Goal: Information Seeking & Learning: Learn about a topic

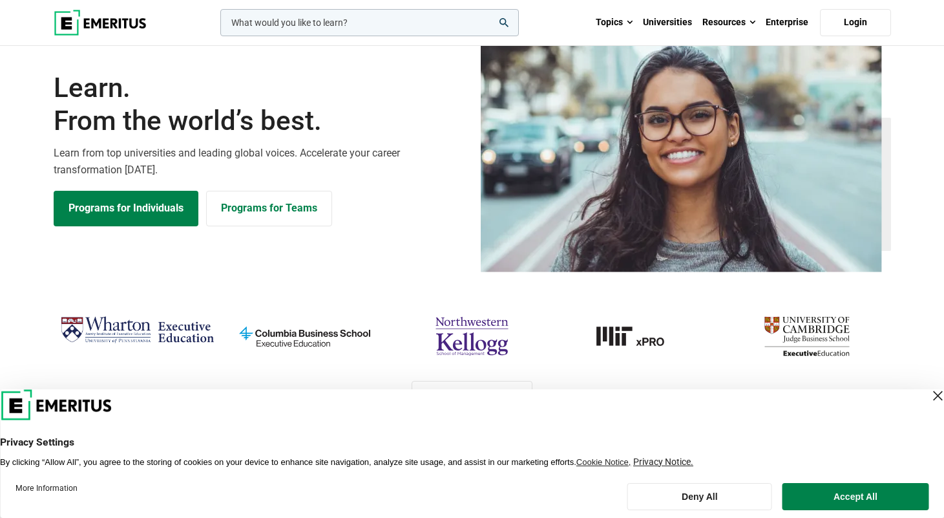
click at [929, 398] on div "Close Layer" at bounding box center [938, 396] width 18 height 18
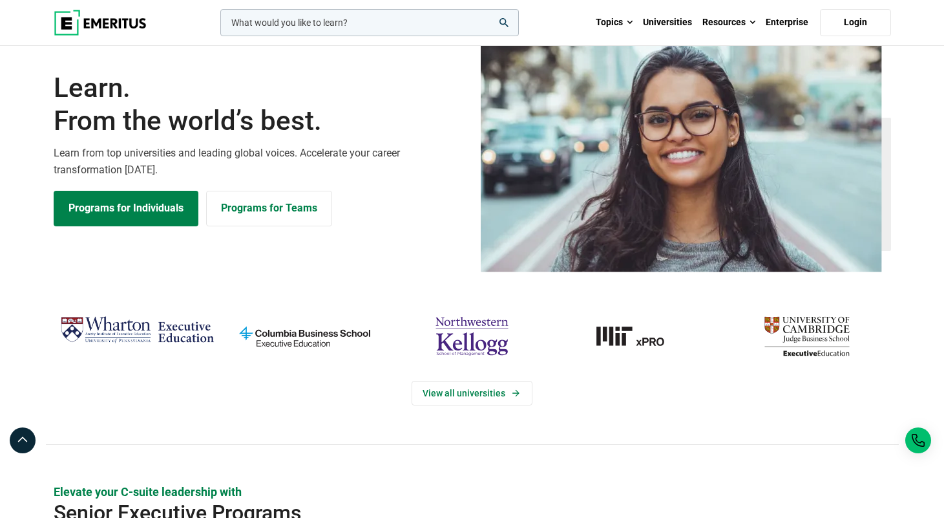
click at [281, 24] on input "woocommerce-product-search-field-0" at bounding box center [369, 22] width 299 height 27
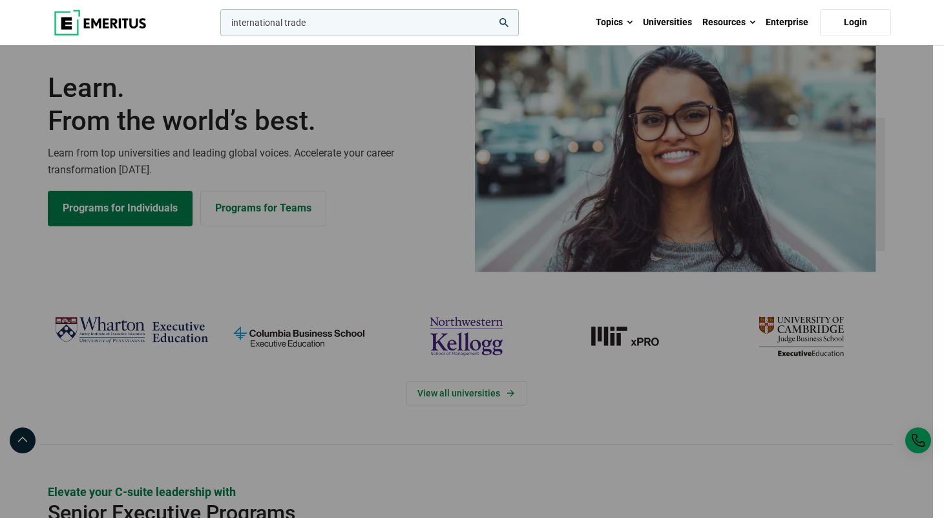
type input "international trade"
click at [218, 26] on button "search" at bounding box center [218, 26] width 0 height 0
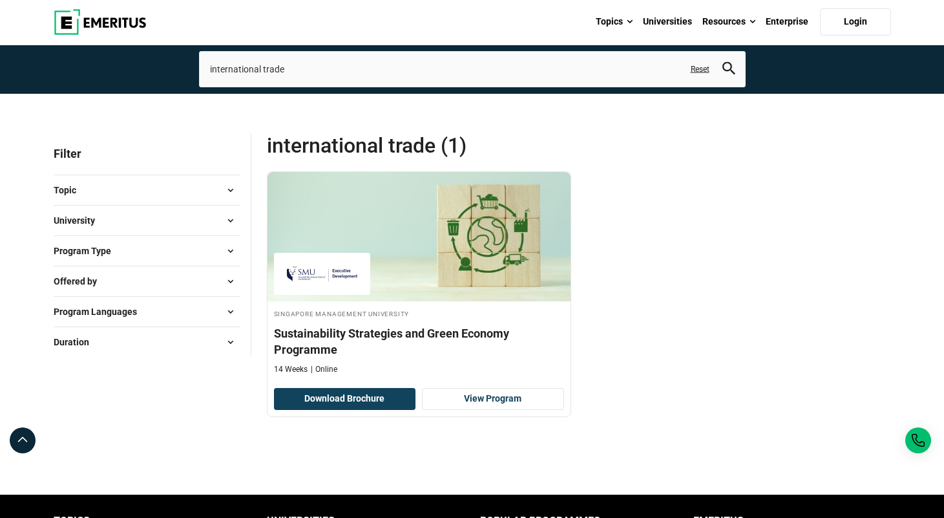
scroll to position [21, 0]
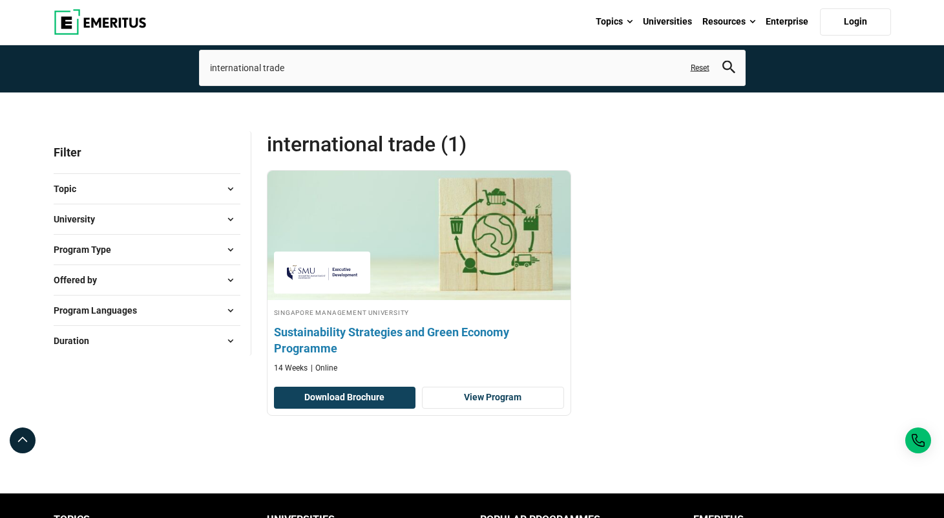
click at [430, 356] on h4 "Sustainability Strategies and Green Economy Programme" at bounding box center [419, 340] width 290 height 32
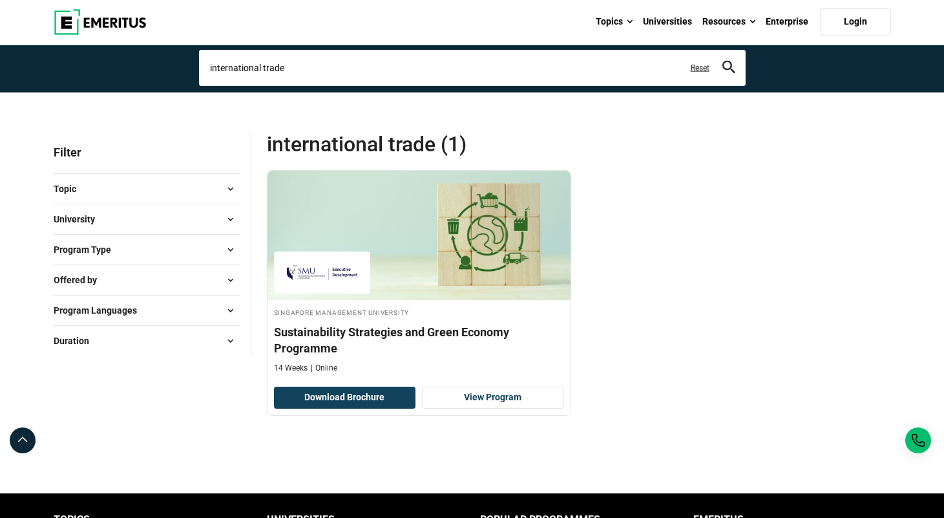
drag, startPoint x: 297, startPoint y: 116, endPoint x: 158, endPoint y: 116, distance: 139.6
click at [158, 92] on section "Explore Programs international trade international trade and development Relate…" at bounding box center [472, 36] width 944 height 114
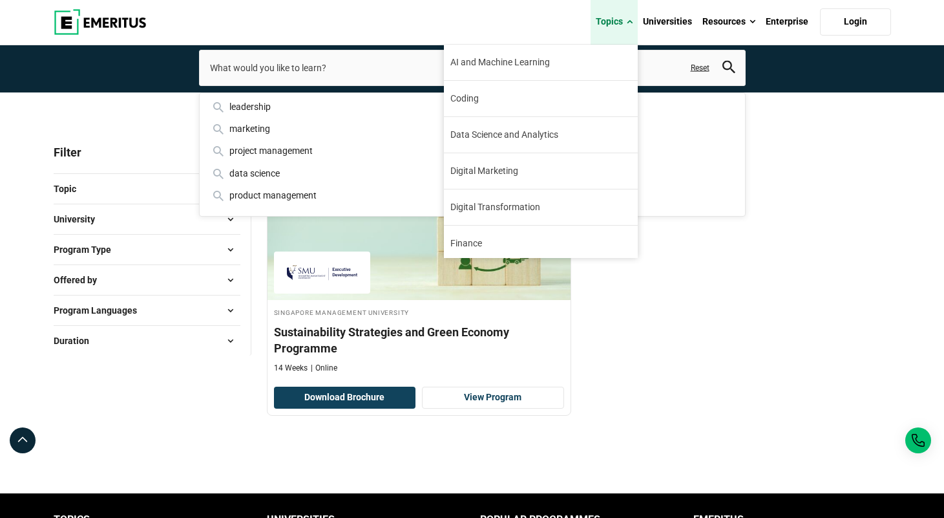
click at [630, 22] on span at bounding box center [630, 22] width 6 height 13
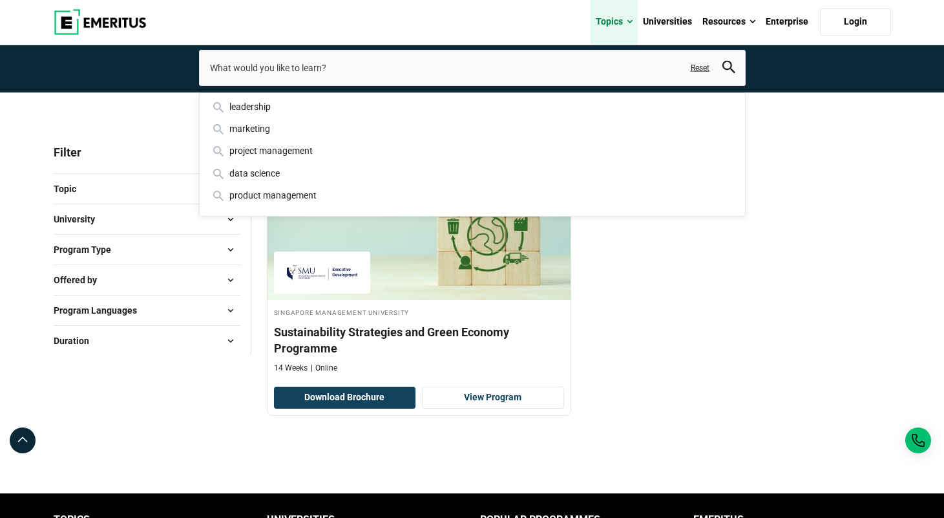
click at [630, 22] on span at bounding box center [630, 22] width 6 height 13
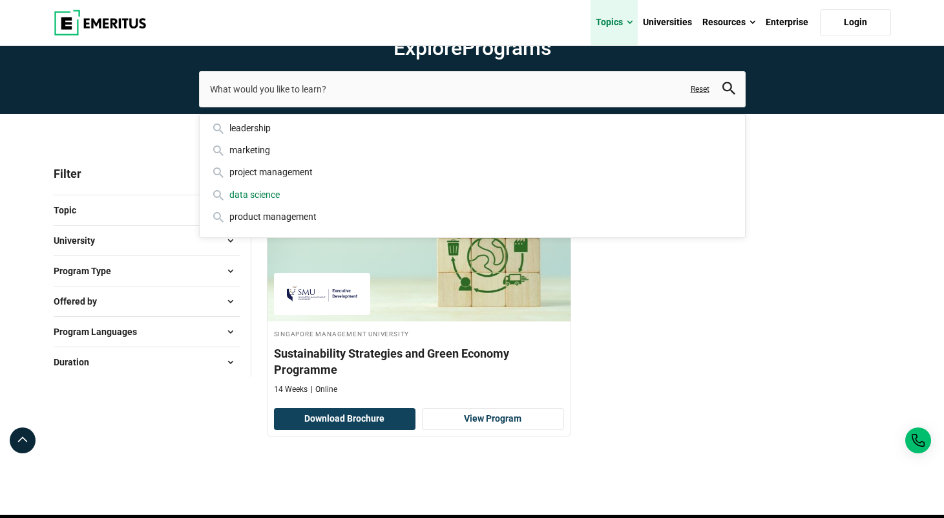
scroll to position [0, 0]
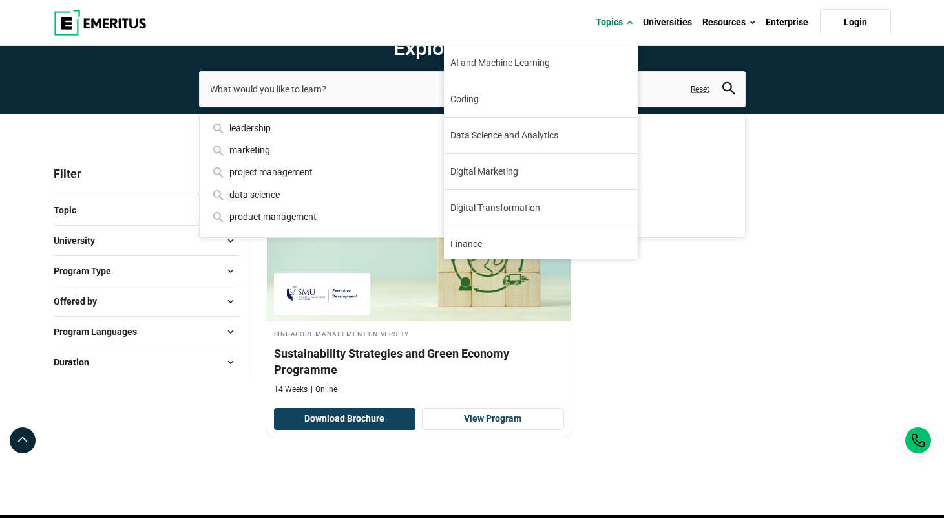
click at [567, 21] on div "Topics AI and Machine Learning By 2023, 40 percent of infrastructure and operat…" at bounding box center [472, 22] width 853 height 45
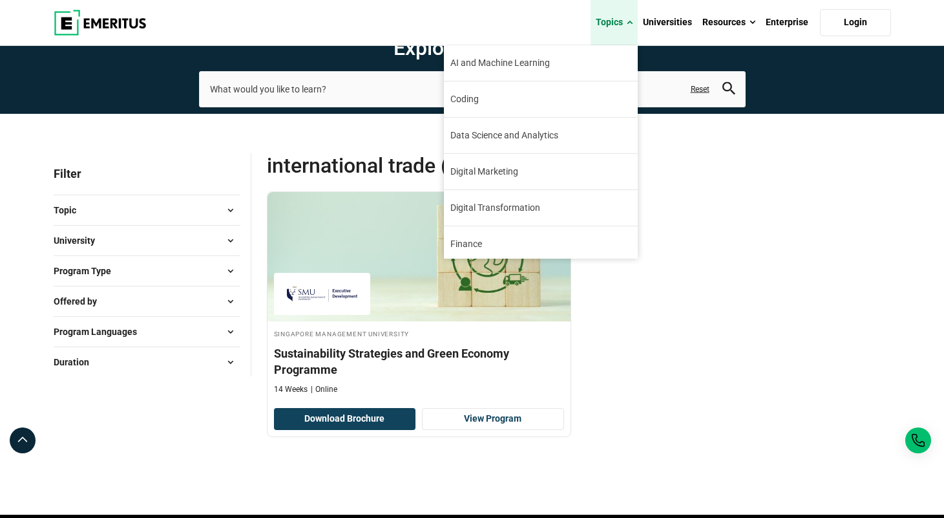
click at [628, 21] on span at bounding box center [630, 22] width 6 height 13
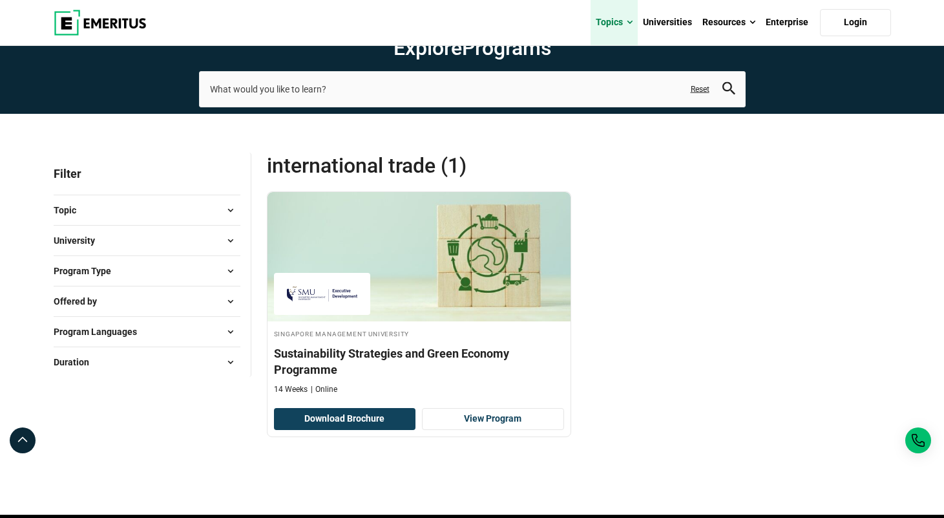
click at [629, 23] on span at bounding box center [630, 22] width 6 height 13
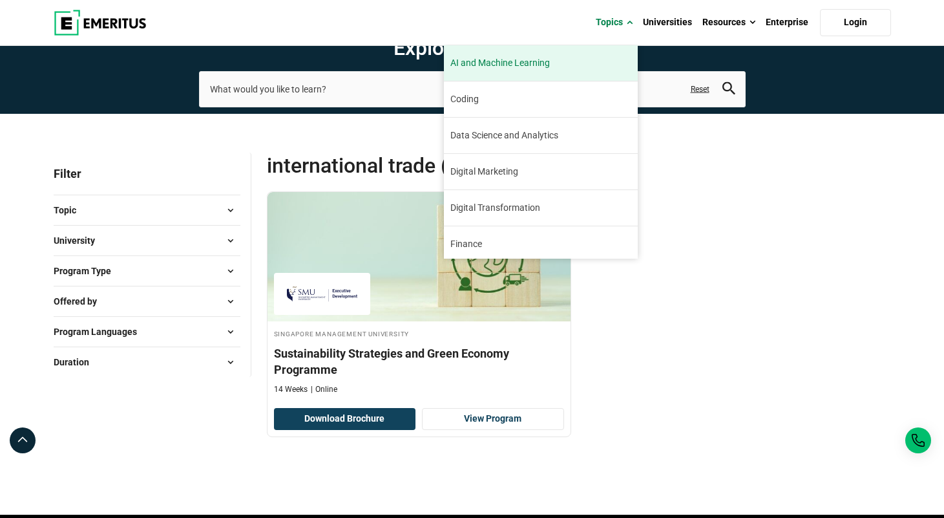
click at [581, 55] on link "AI and Machine Learning By 2023, 40 percent of infrastructure and operations te…" at bounding box center [541, 63] width 194 height 36
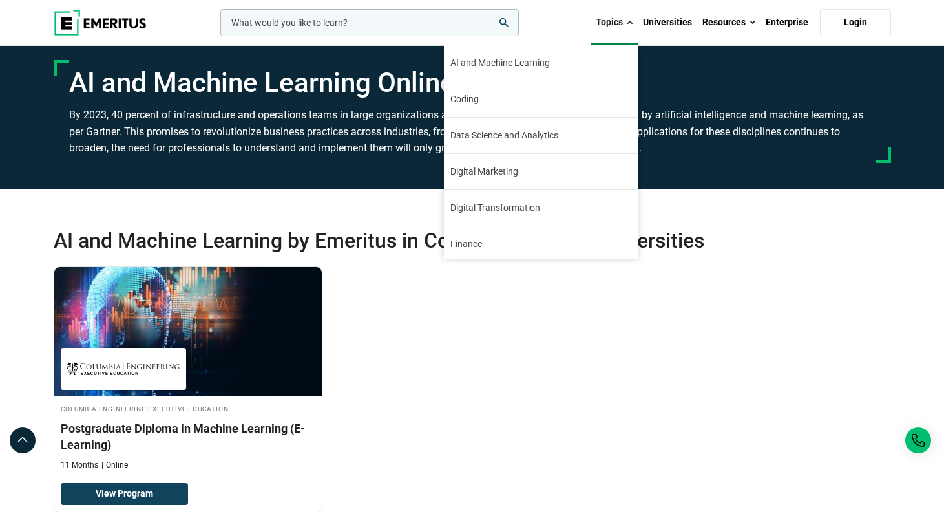
click at [630, 23] on span at bounding box center [630, 22] width 6 height 13
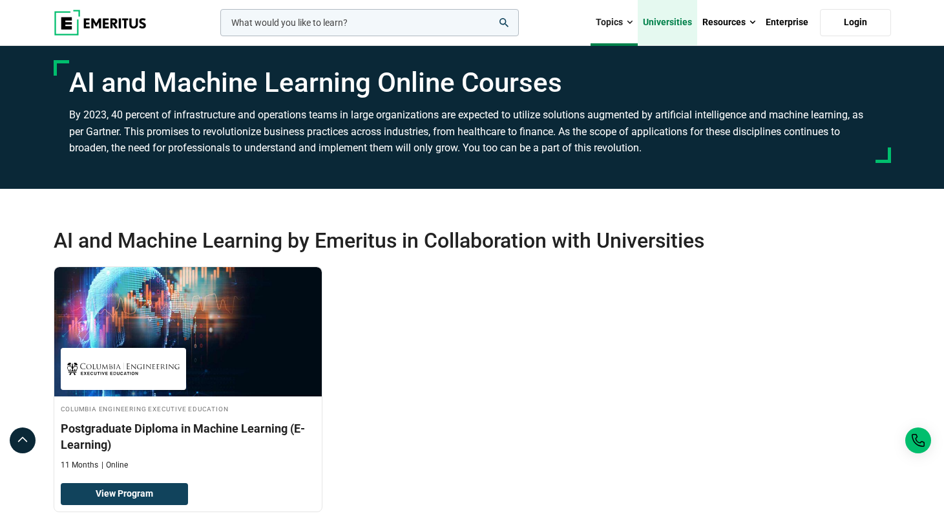
click at [672, 26] on link "Universities" at bounding box center [667, 22] width 59 height 45
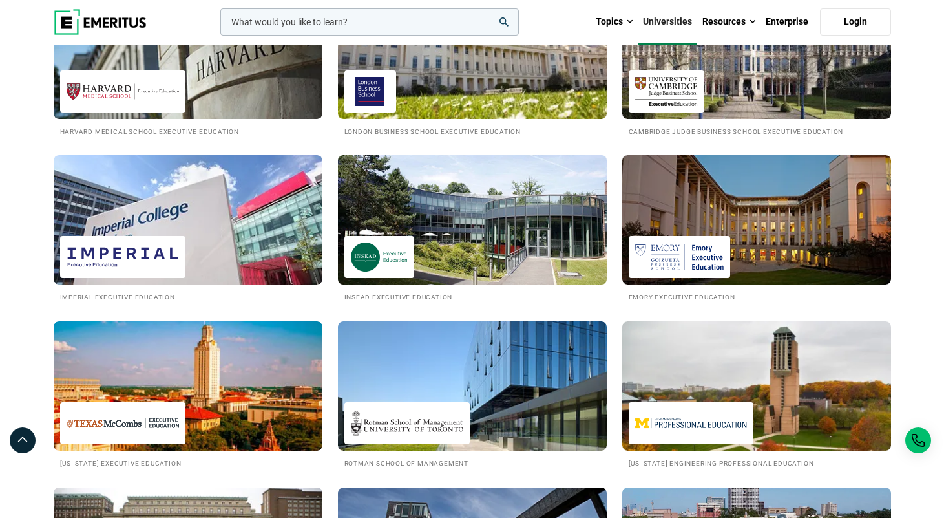
scroll to position [617, 0]
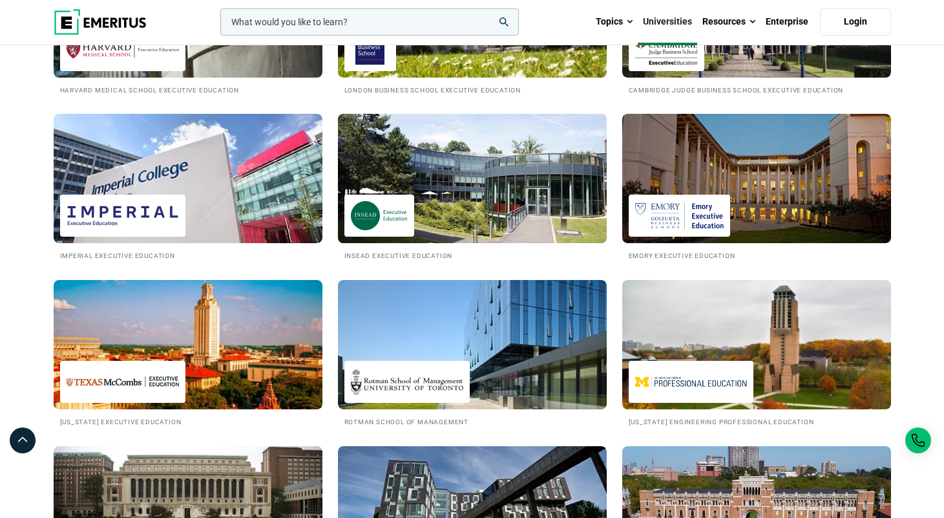
click at [412, 261] on h2 "INSEAD Executive Education" at bounding box center [473, 255] width 256 height 11
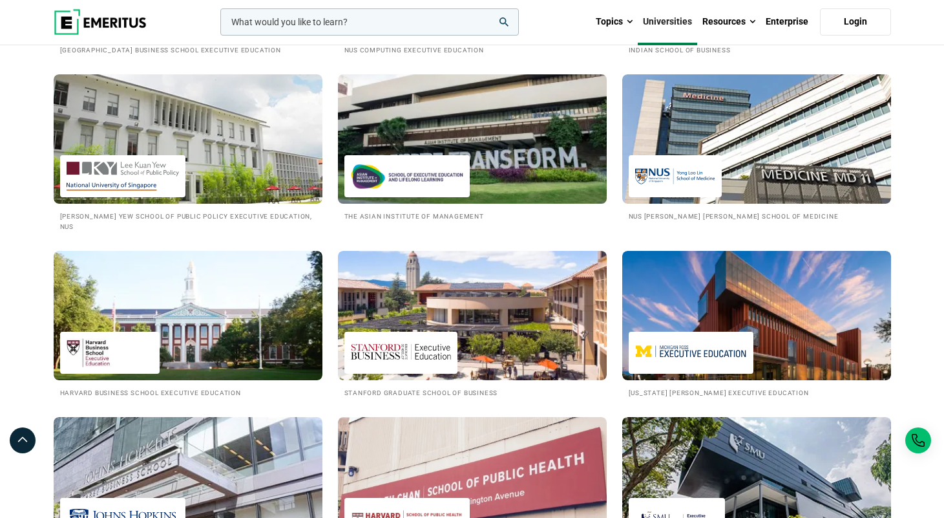
scroll to position [1325, 0]
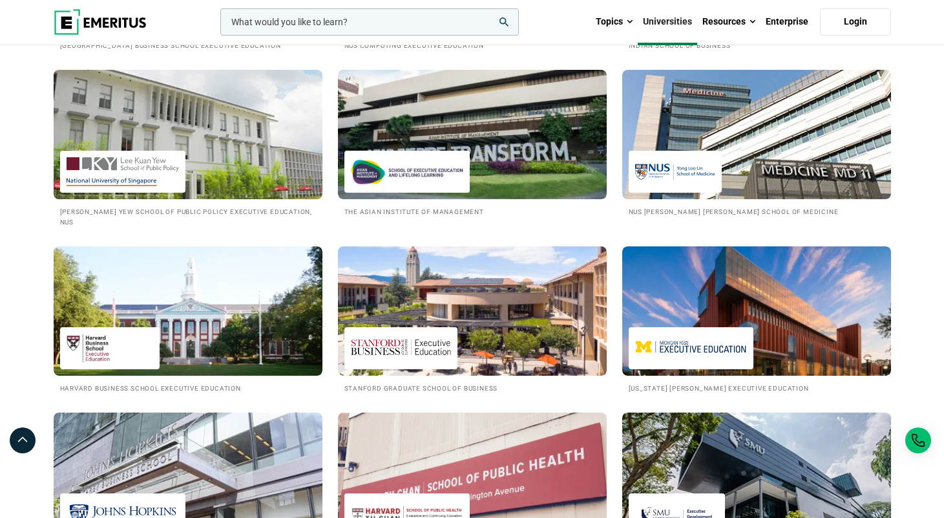
click at [275, 228] on h2 "Lee Kuan Yew School of Public Policy Executive Education, NUS" at bounding box center [188, 217] width 256 height 22
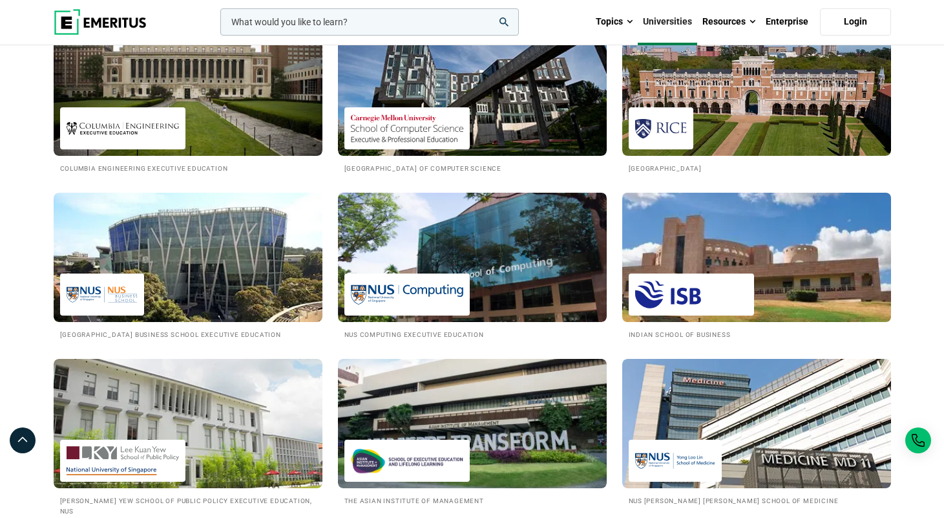
scroll to position [1035, 0]
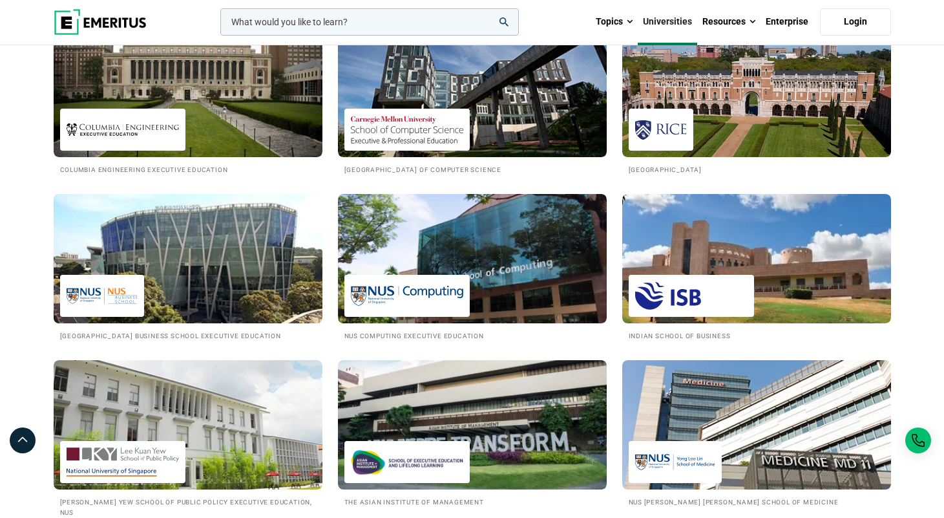
click at [158, 341] on h2 "National University of Singapore Business School Executive Education" at bounding box center [188, 335] width 256 height 11
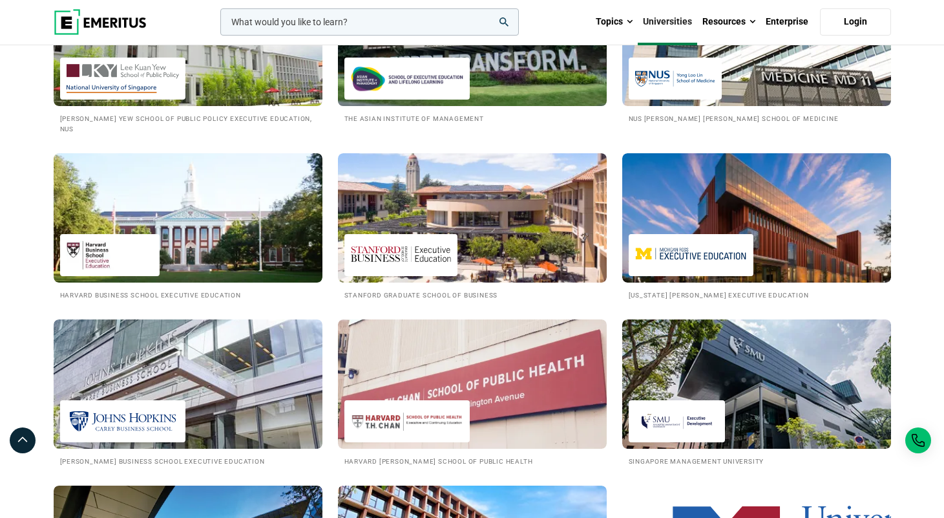
scroll to position [1443, 0]
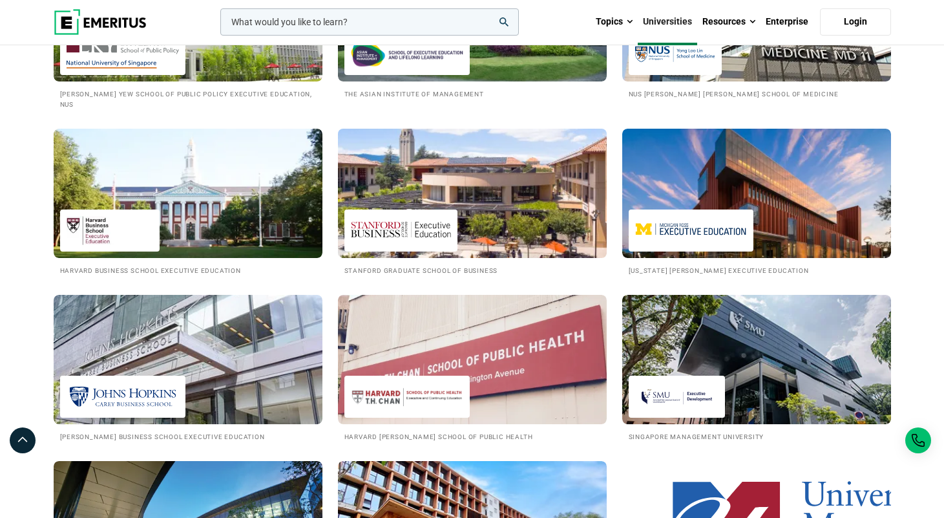
click at [463, 275] on h2 "Stanford Graduate School of Business" at bounding box center [473, 269] width 256 height 11
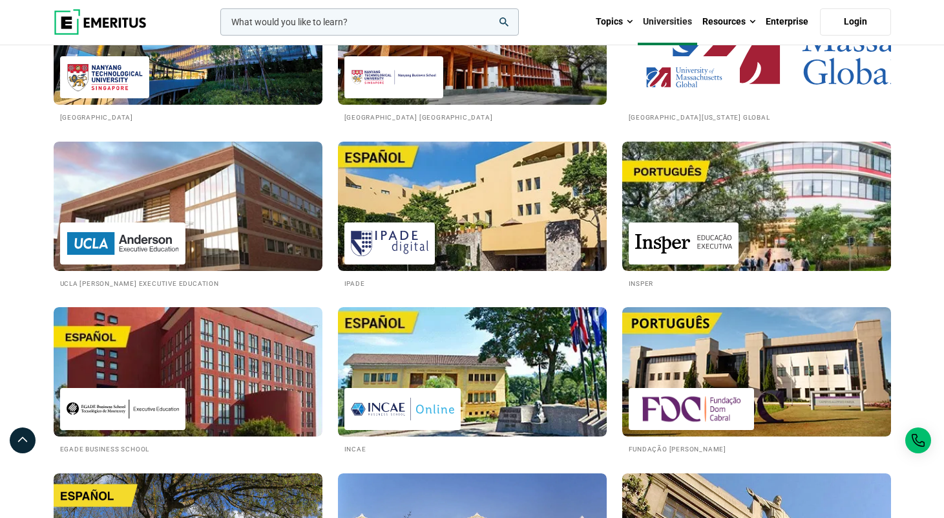
scroll to position [1912, 0]
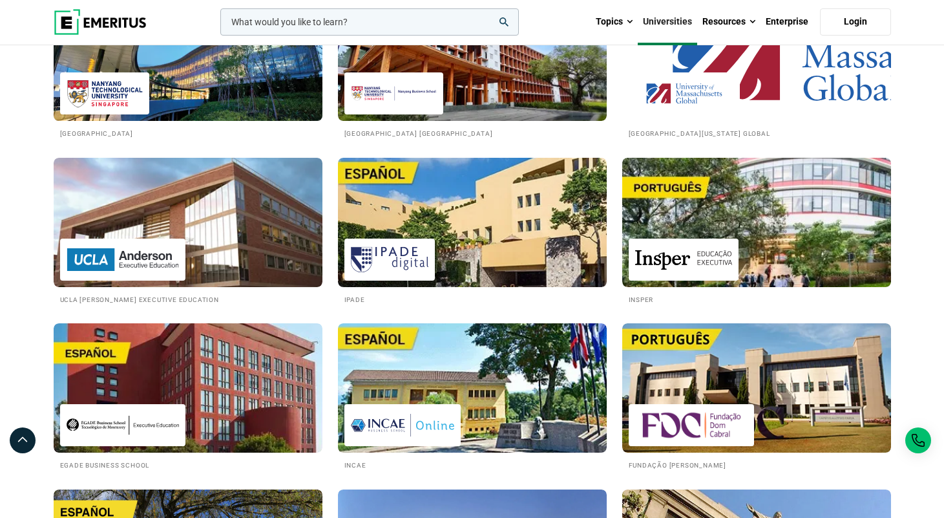
click at [160, 138] on h2 "[GEOGRAPHIC_DATA]" at bounding box center [188, 132] width 256 height 11
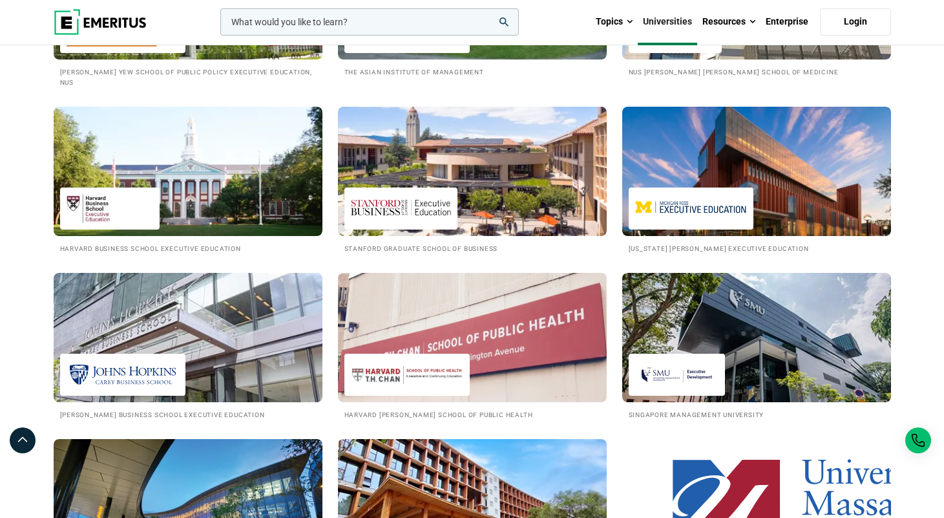
scroll to position [1284, 0]
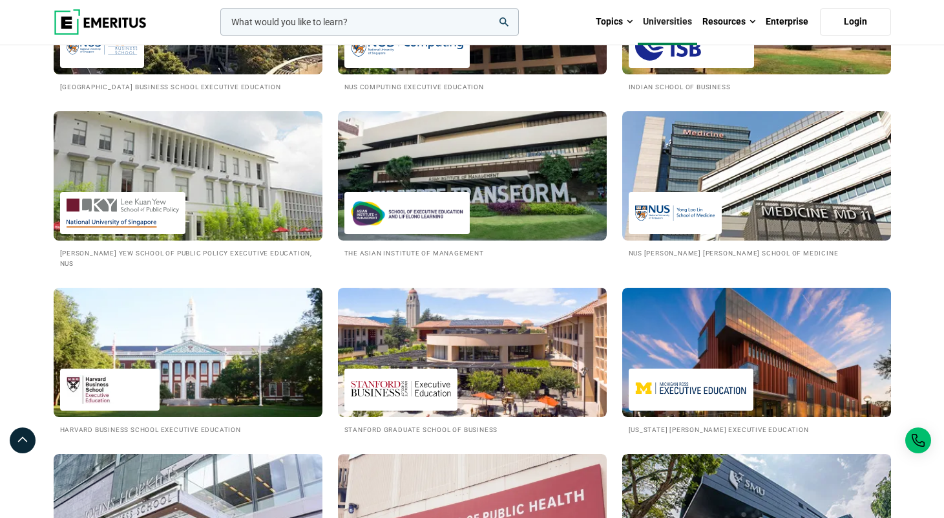
click at [191, 269] on h2 "[PERSON_NAME] Yew School of Public Policy Executive Education, NUS" at bounding box center [188, 258] width 256 height 22
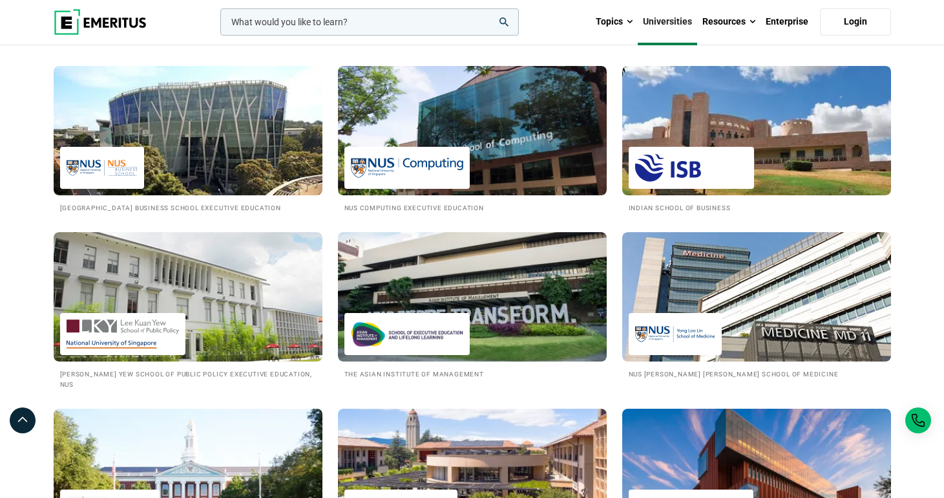
scroll to position [1670, 0]
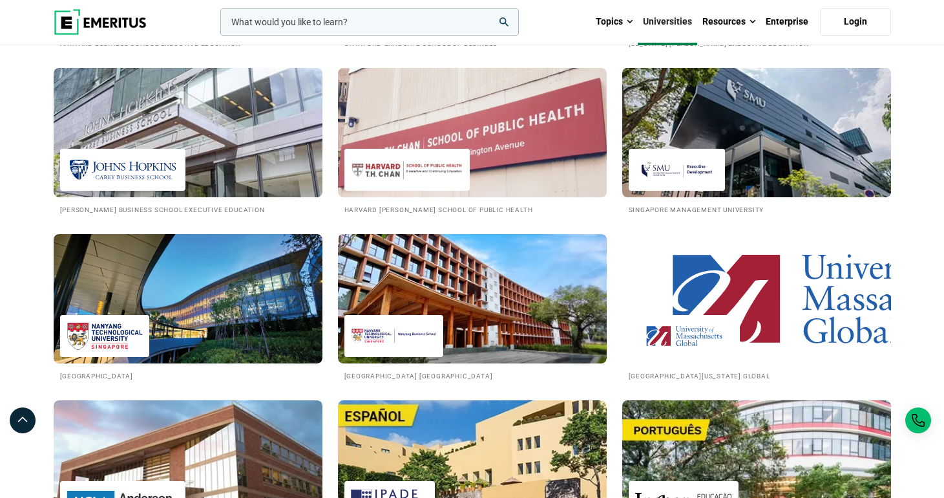
click at [736, 215] on h2 "Singapore Management University" at bounding box center [757, 209] width 256 height 11
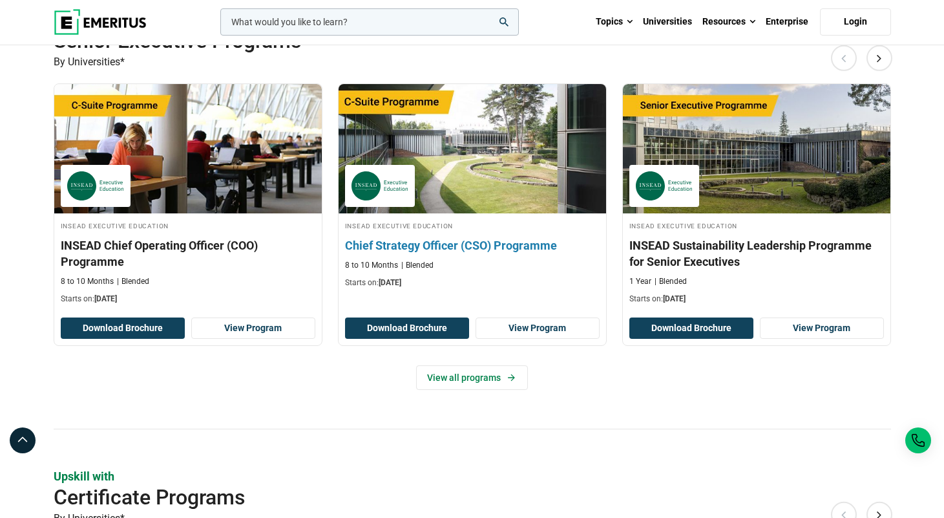
scroll to position [352, 0]
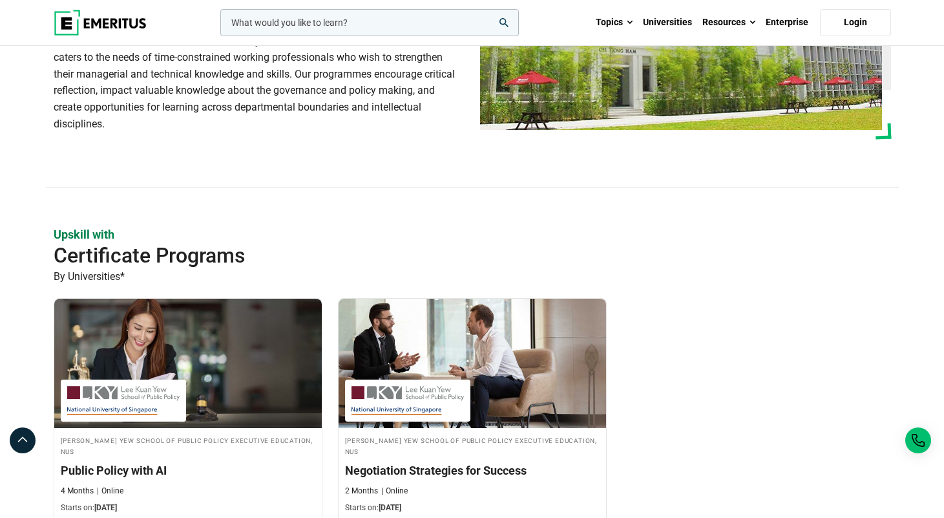
scroll to position [391, 0]
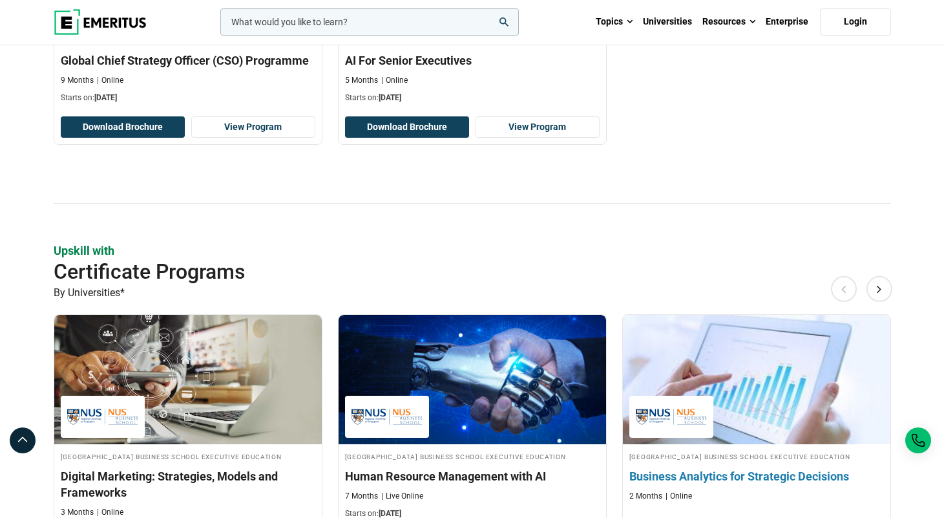
scroll to position [368, 0]
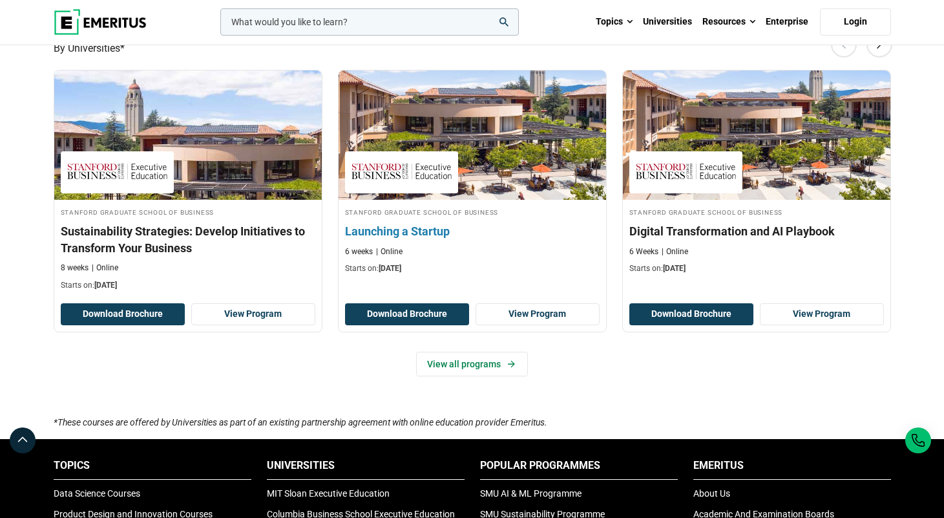
scroll to position [401, 0]
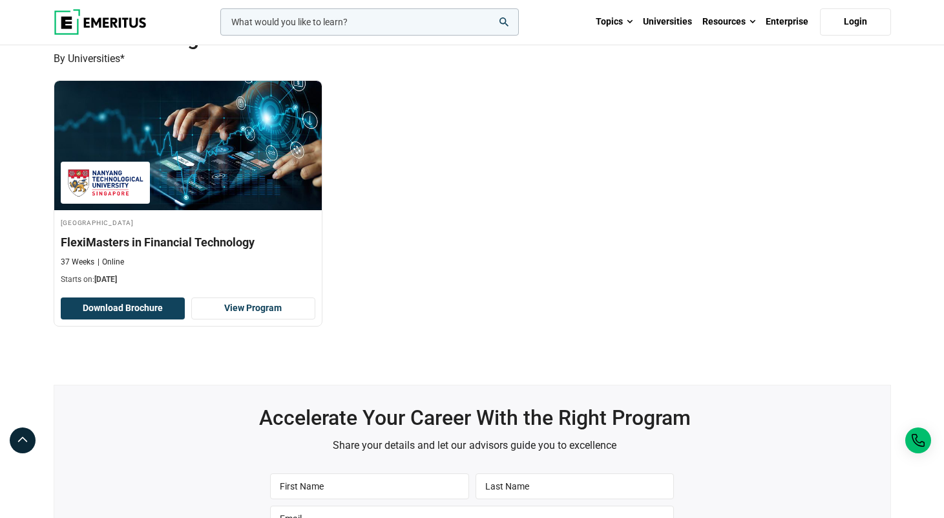
scroll to position [593, 0]
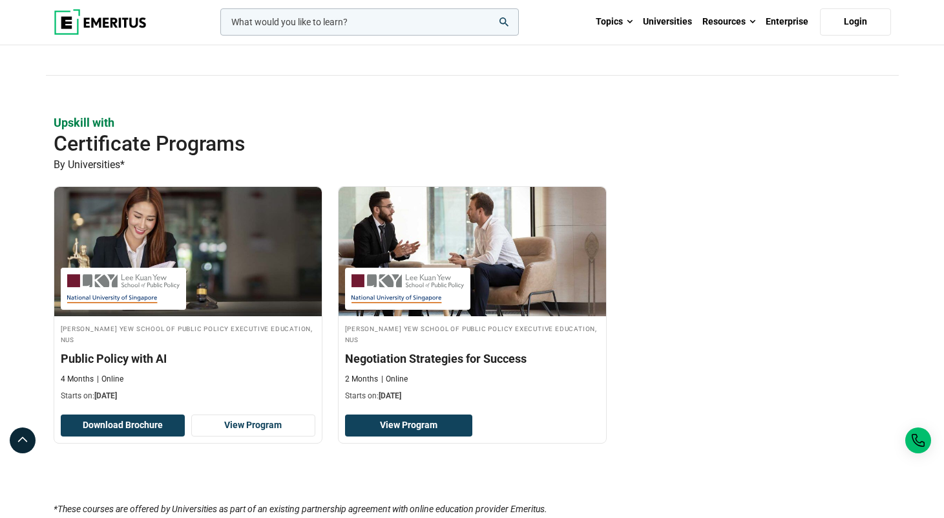
scroll to position [343, 0]
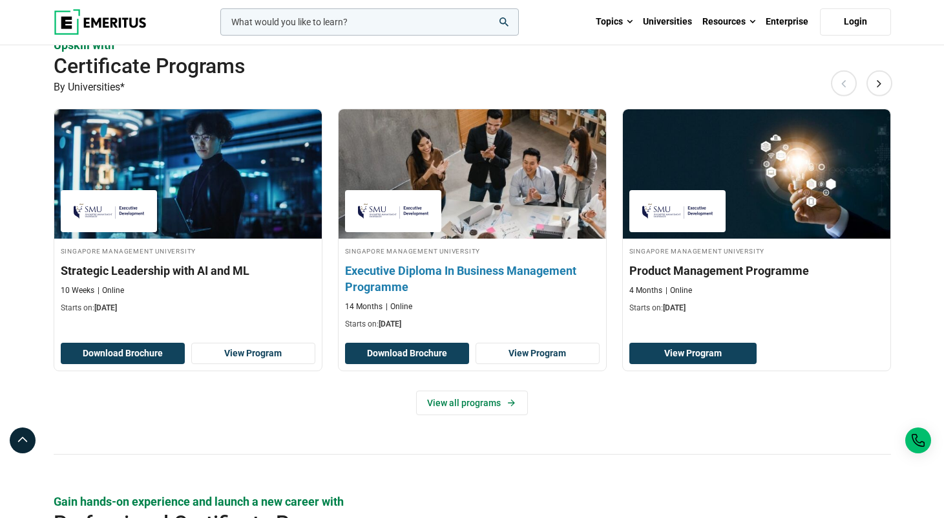
scroll to position [759, 0]
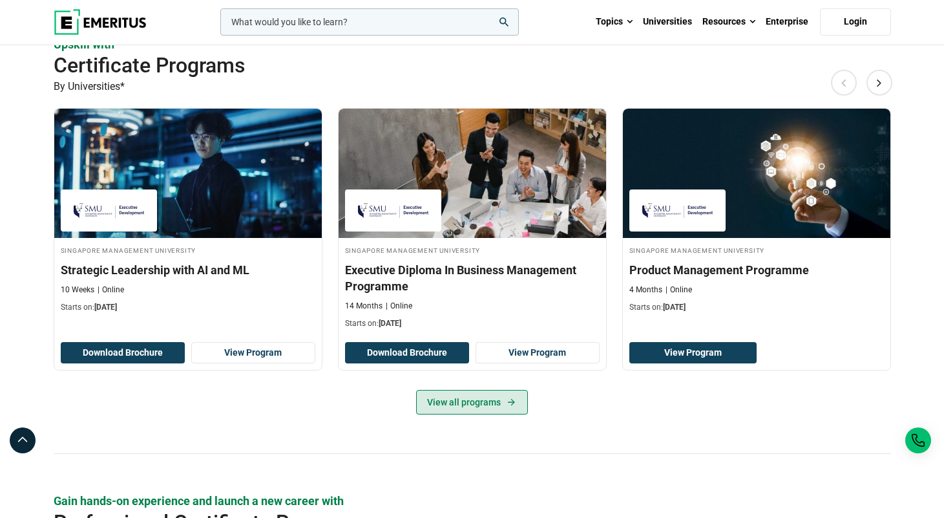
click at [487, 414] on link "View all programs" at bounding box center [472, 402] width 112 height 25
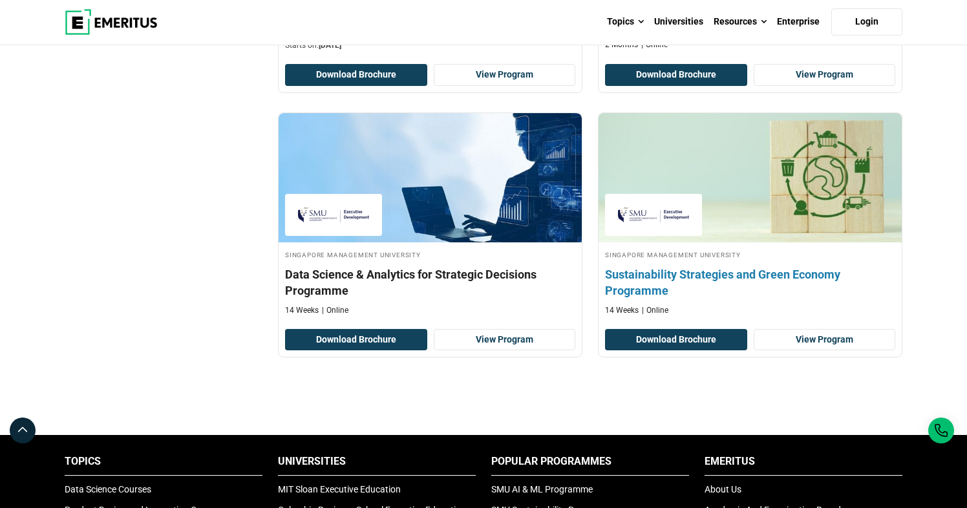
scroll to position [904, 0]
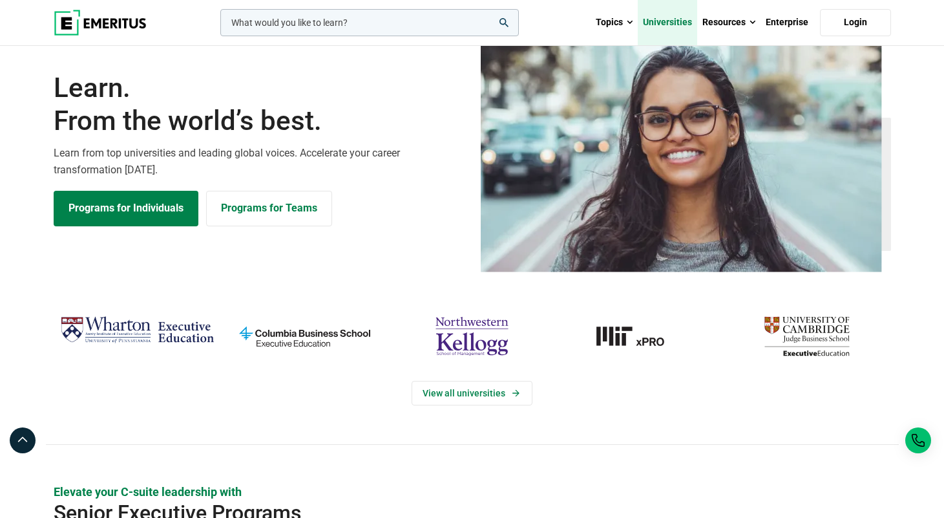
click at [675, 20] on link "Universities" at bounding box center [667, 22] width 59 height 45
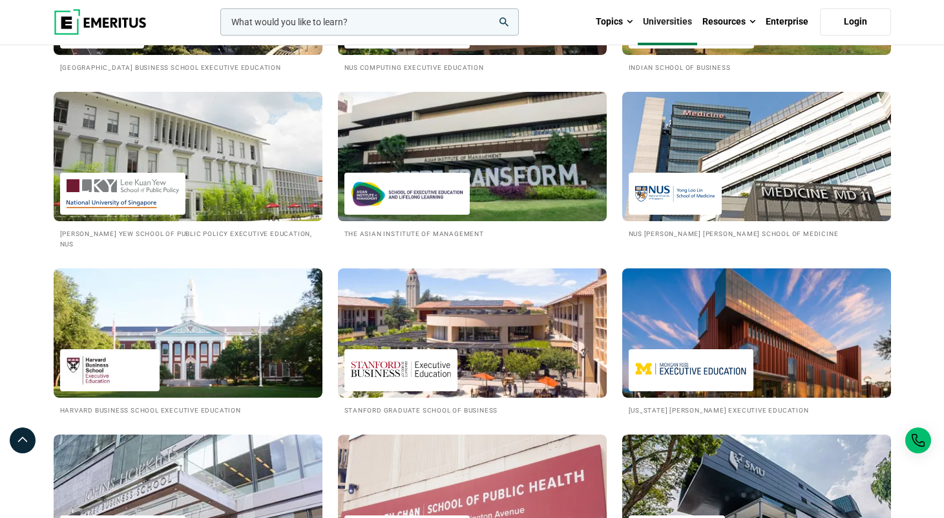
scroll to position [1399, 0]
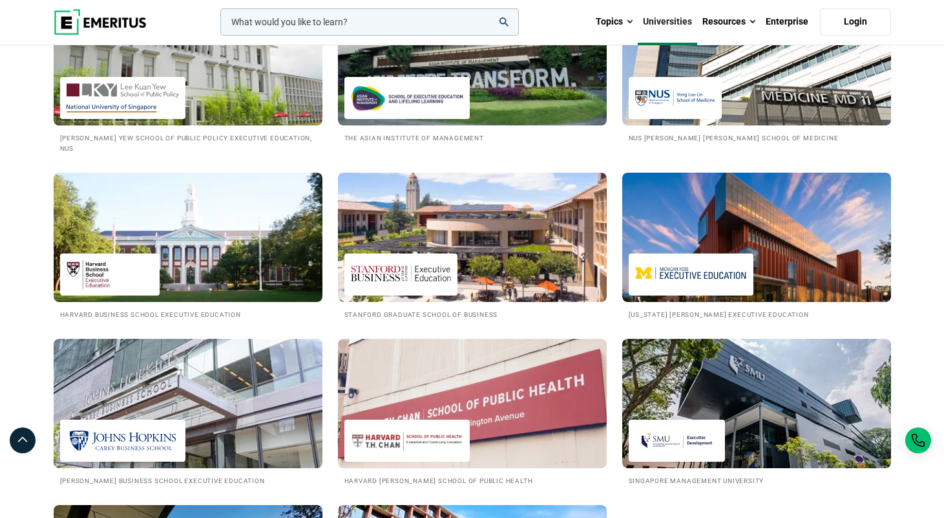
click at [231, 132] on img at bounding box center [188, 61] width 296 height 142
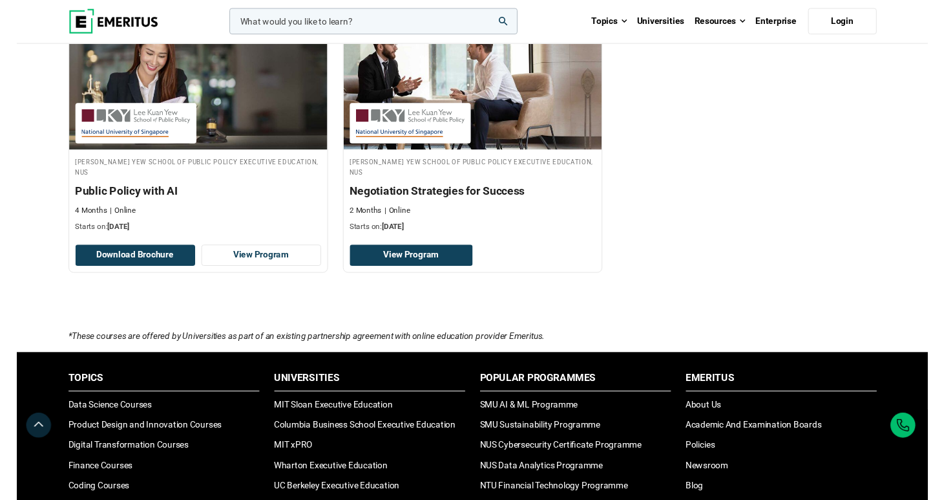
scroll to position [446, 0]
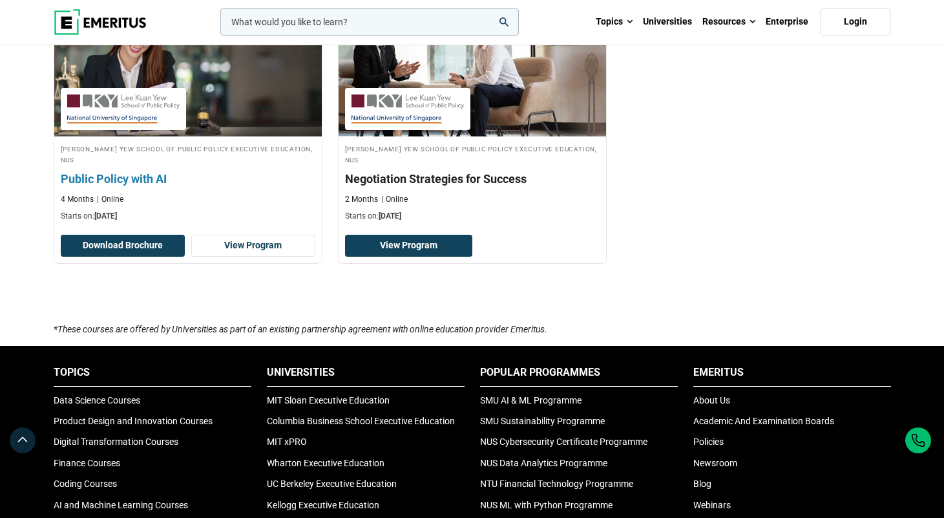
click at [136, 187] on h3 "Public Policy with AI" at bounding box center [188, 179] width 255 height 16
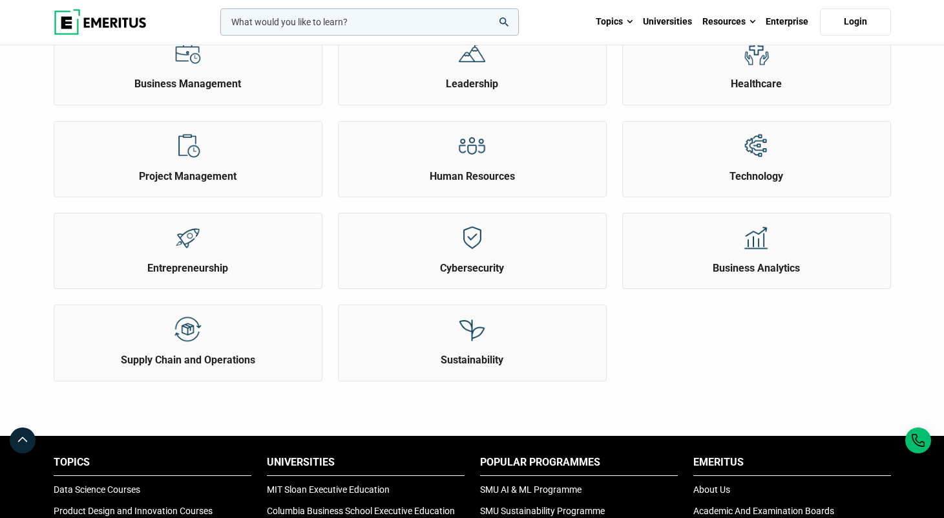
scroll to position [457, 0]
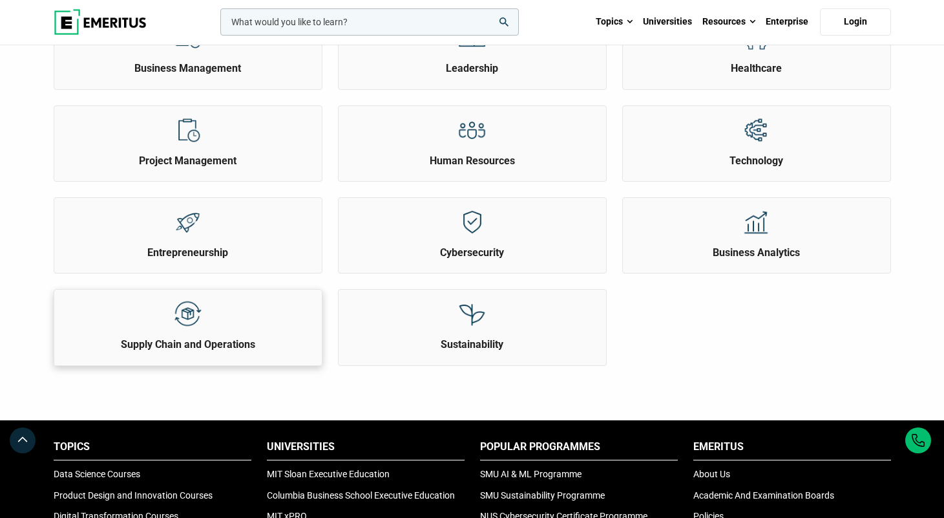
click at [216, 352] on div "Supply Chain and Operations" at bounding box center [188, 321] width 268 height 62
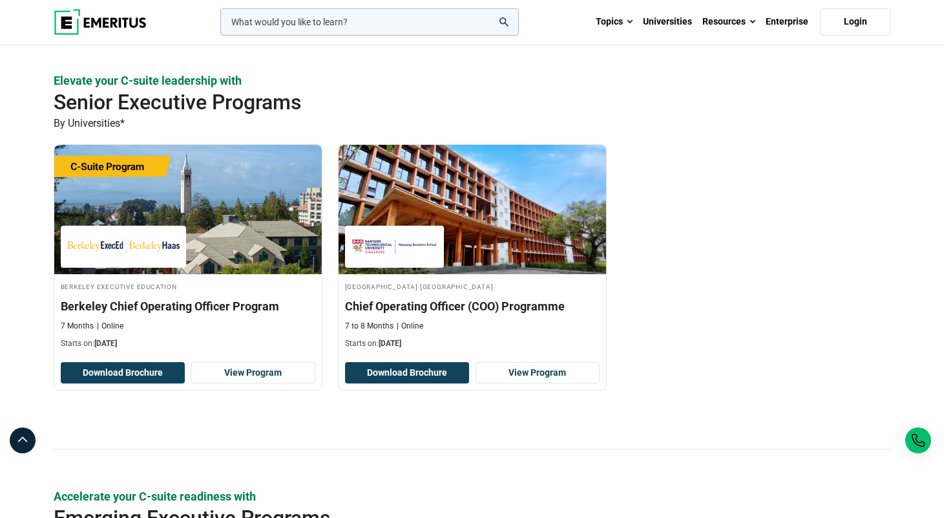
scroll to position [211, 0]
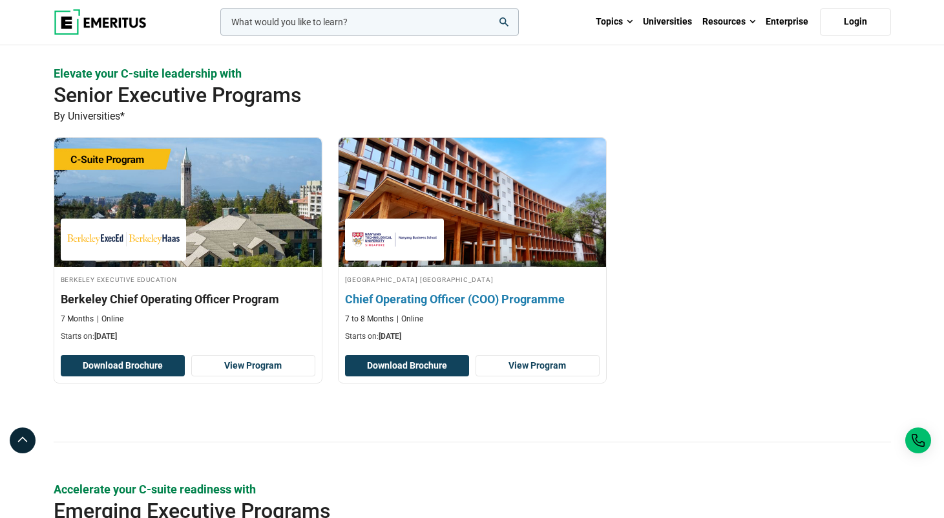
click at [414, 307] on h3 "Chief Operating Officer (COO) Programme" at bounding box center [472, 299] width 255 height 16
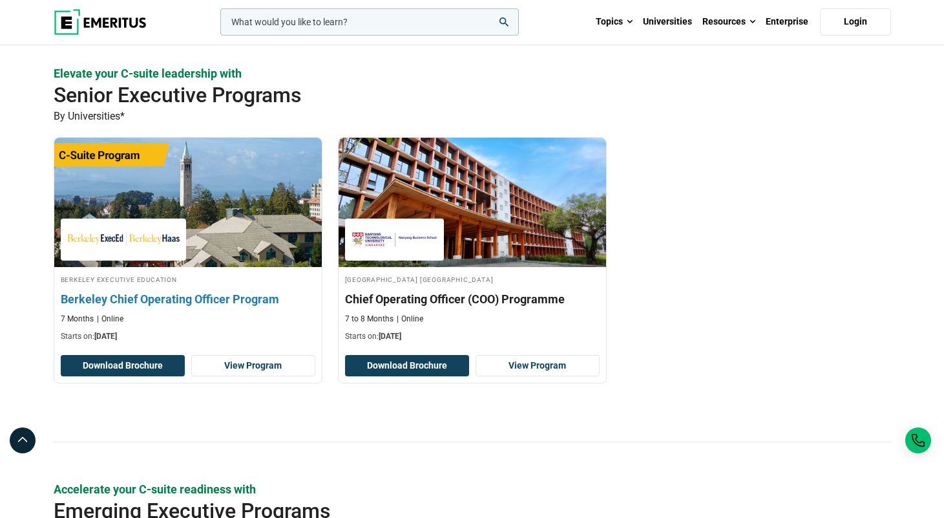
click at [148, 307] on h3 "Berkeley Chief Operating Officer Program" at bounding box center [188, 299] width 255 height 16
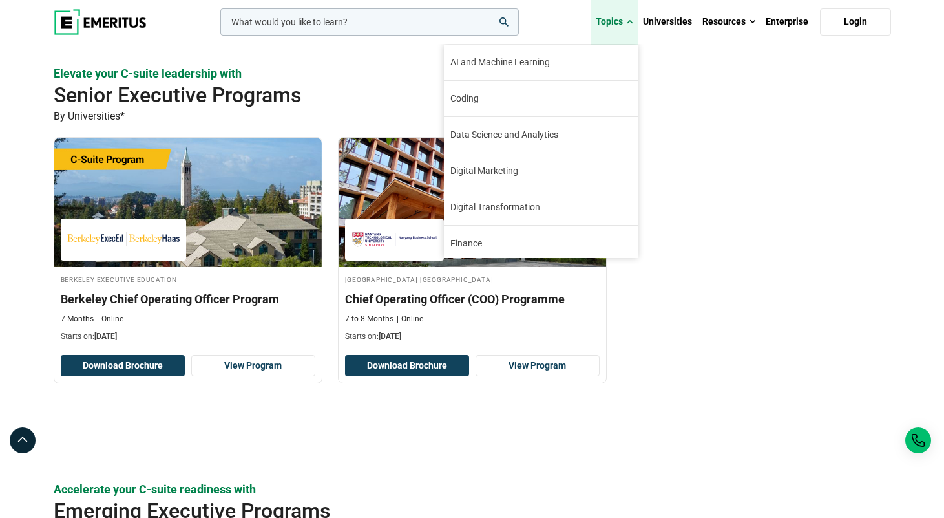
click at [624, 26] on link "Topics" at bounding box center [614, 21] width 47 height 45
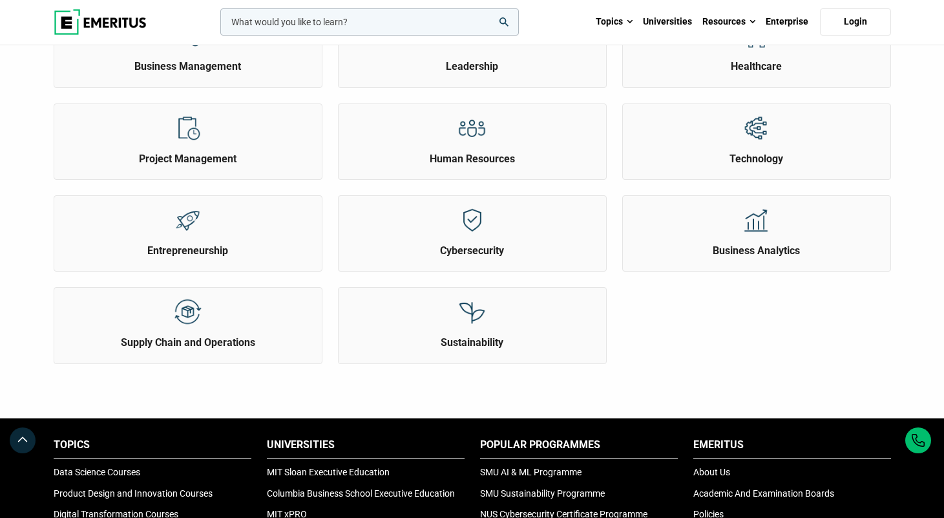
scroll to position [405, 0]
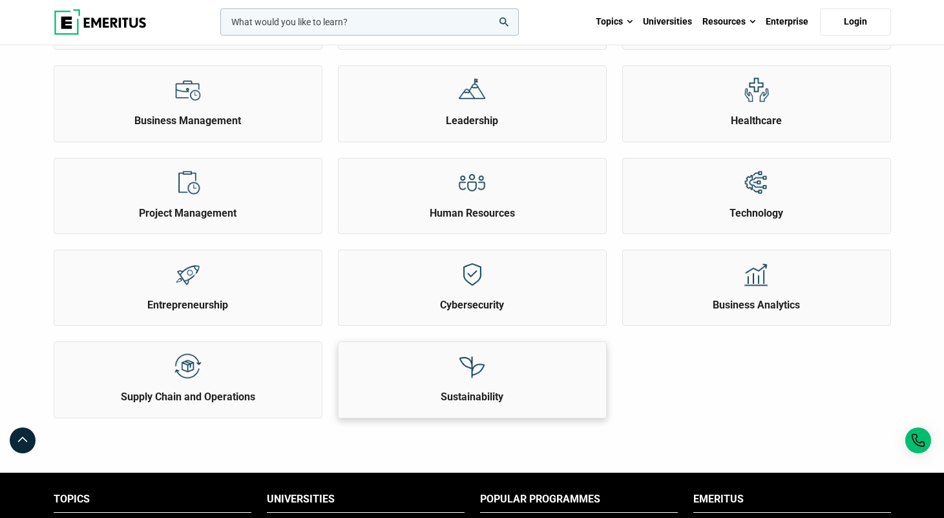
click at [507, 404] on h2 "Sustainability" at bounding box center [472, 397] width 261 height 14
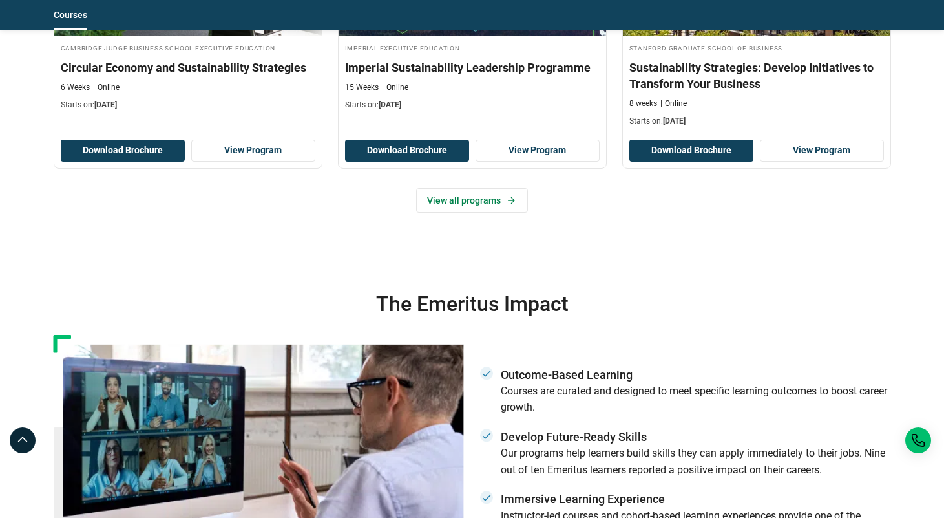
scroll to position [725, 0]
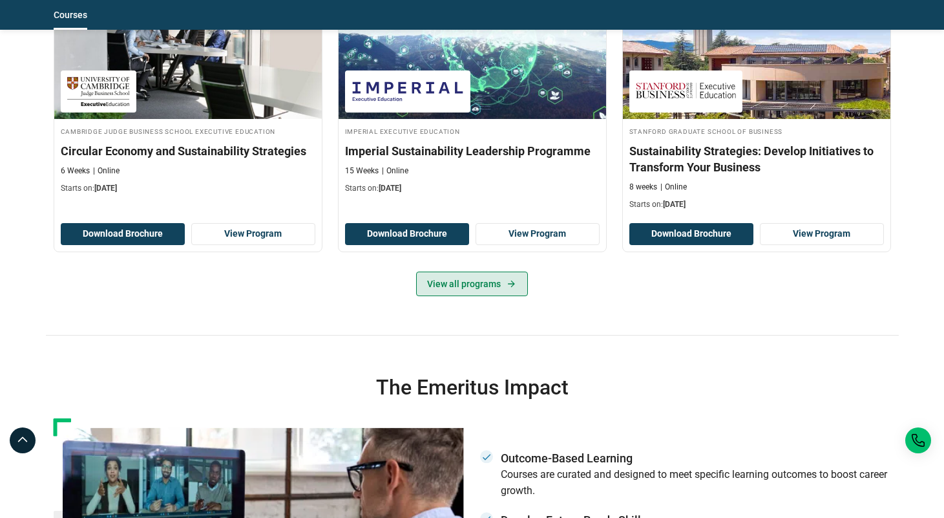
click at [473, 296] on link "View all programs" at bounding box center [472, 283] width 112 height 25
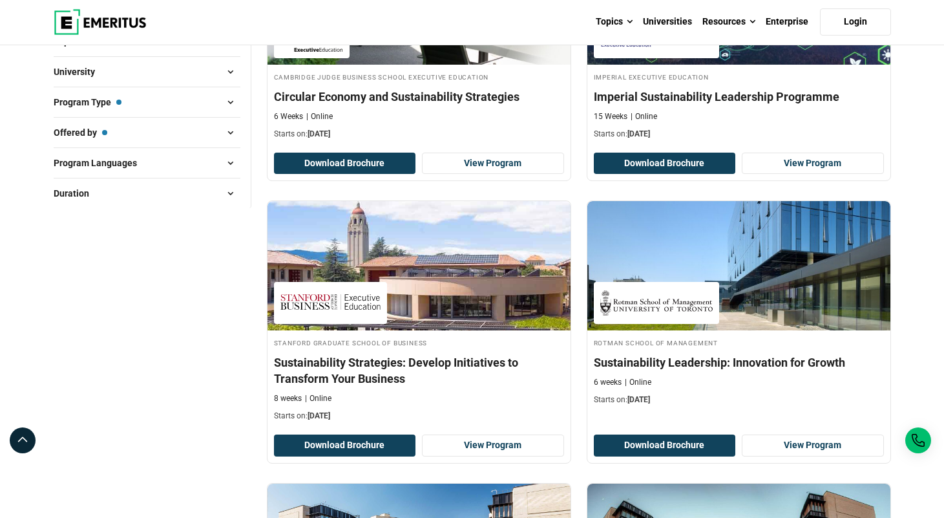
scroll to position [239, 0]
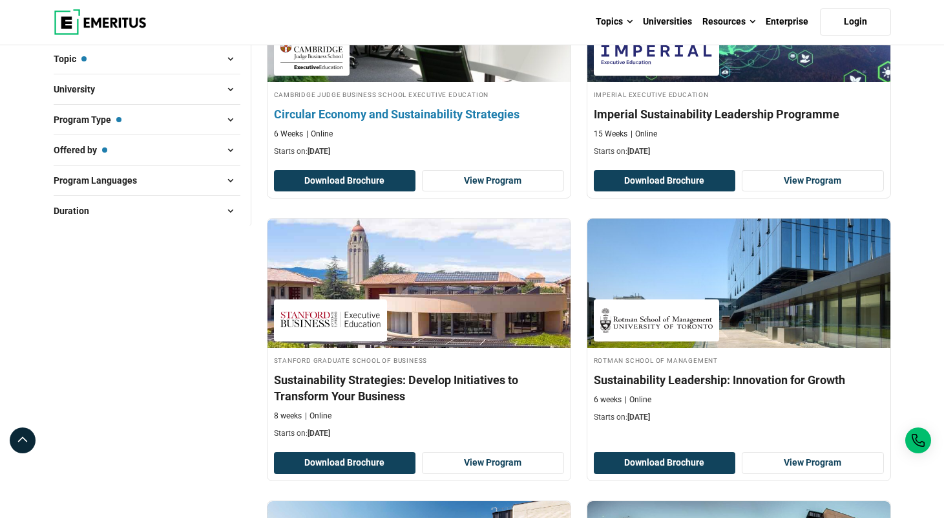
click at [497, 122] on h4 "Circular Economy and Sustainability Strategies" at bounding box center [419, 114] width 290 height 16
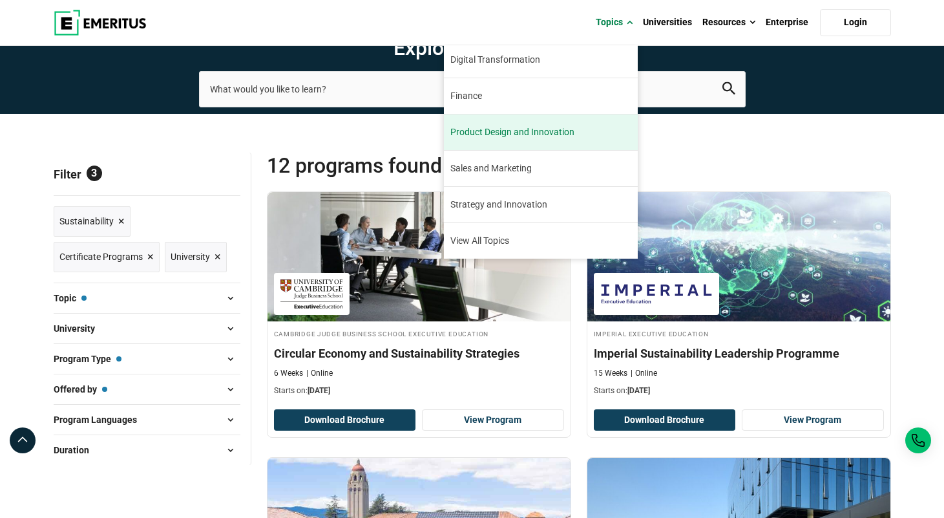
scroll to position [148, 0]
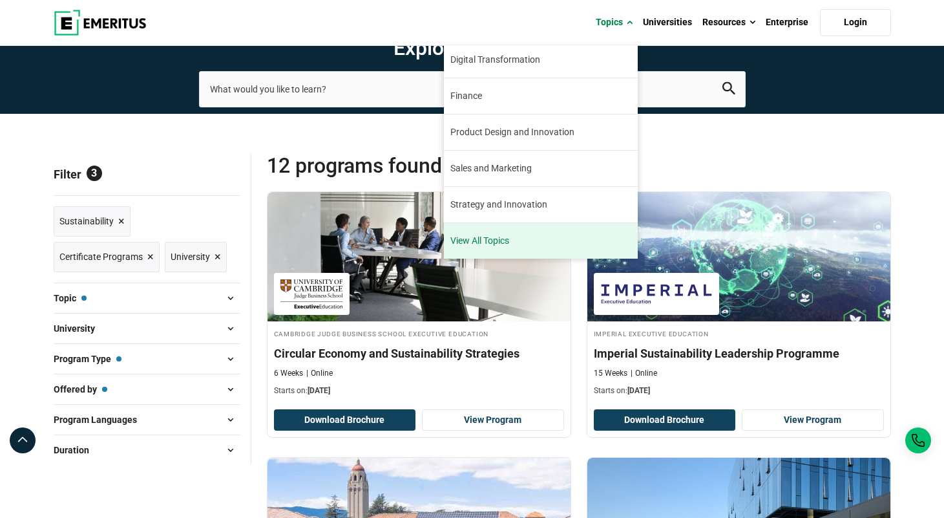
click at [511, 242] on link "View All Topics" at bounding box center [541, 241] width 194 height 36
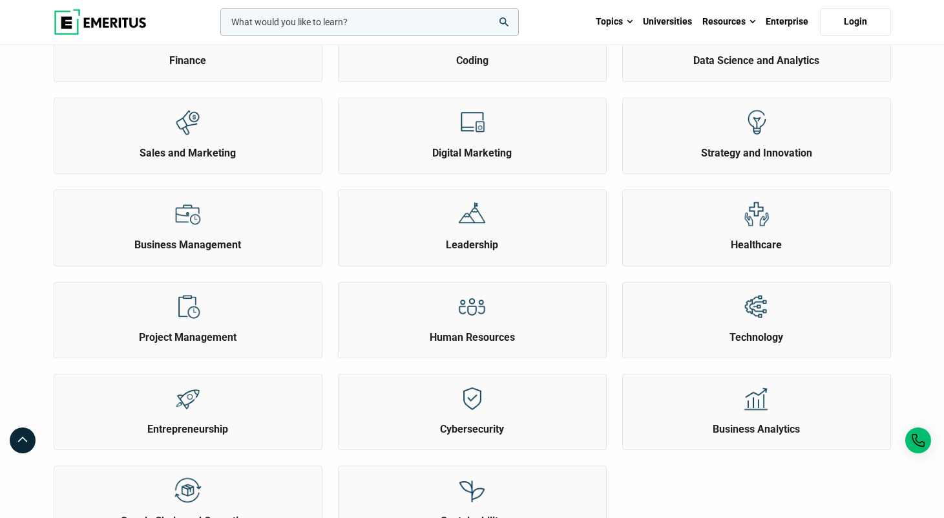
scroll to position [248, 0]
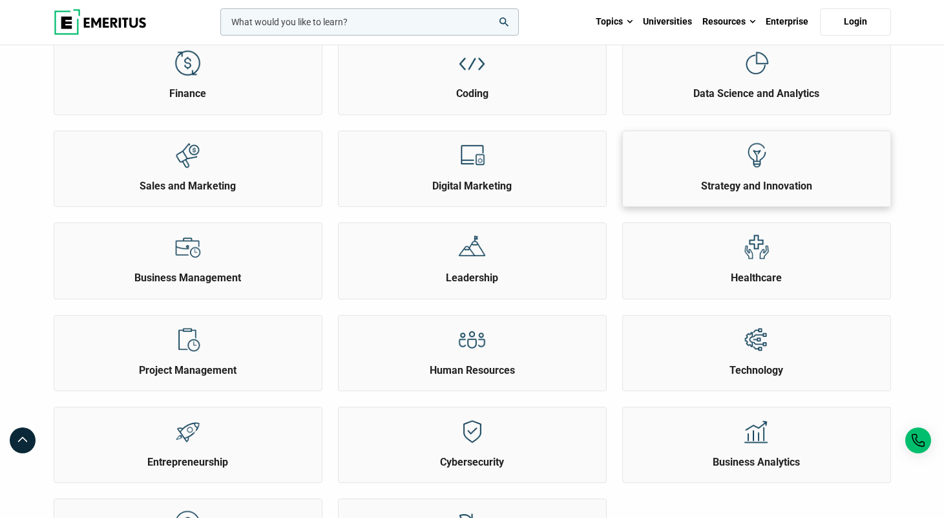
click at [738, 179] on div at bounding box center [756, 155] width 48 height 48
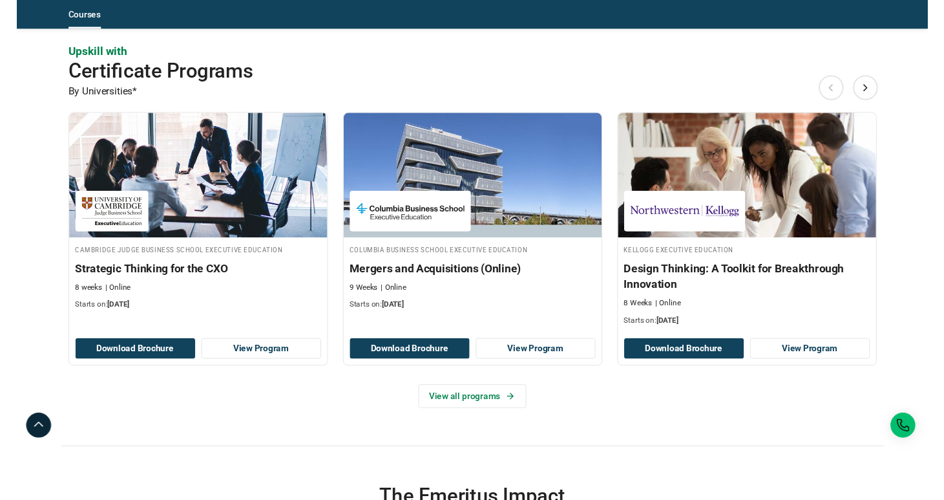
scroll to position [1079, 0]
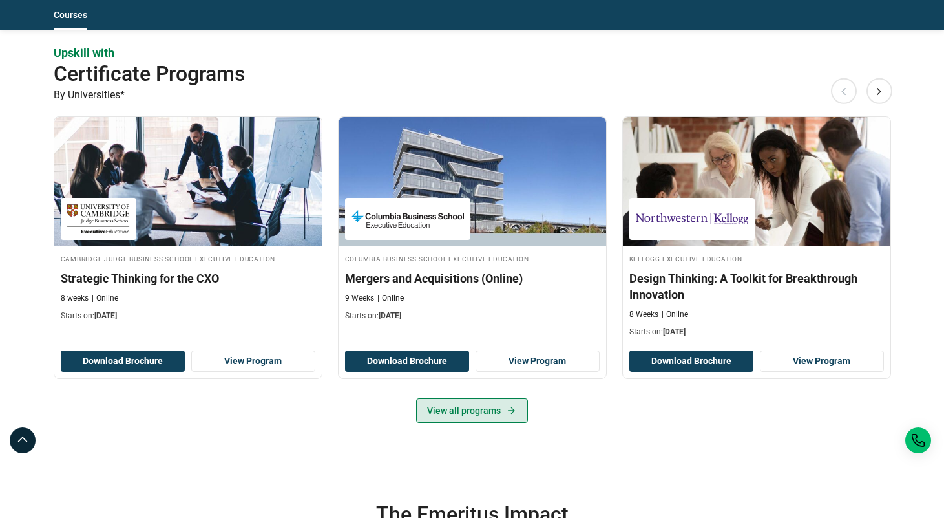
click at [467, 404] on link "View all programs" at bounding box center [472, 410] width 112 height 25
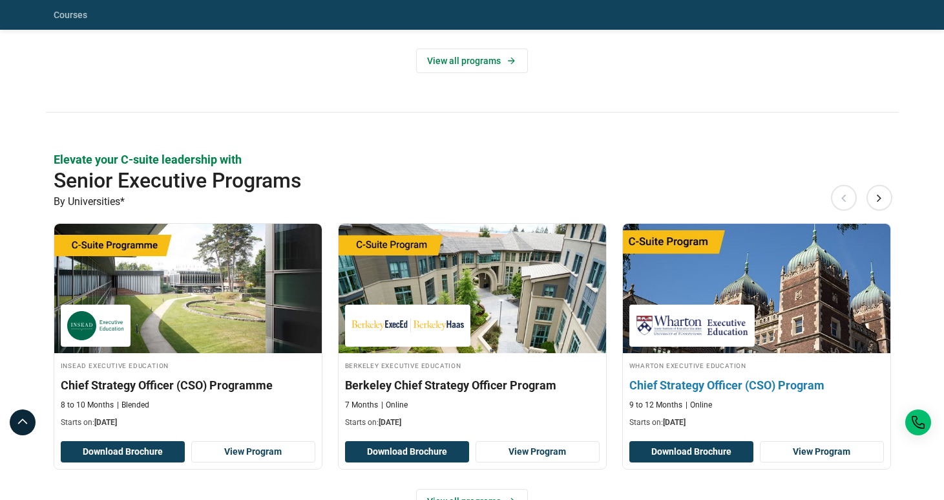
scroll to position [635, 0]
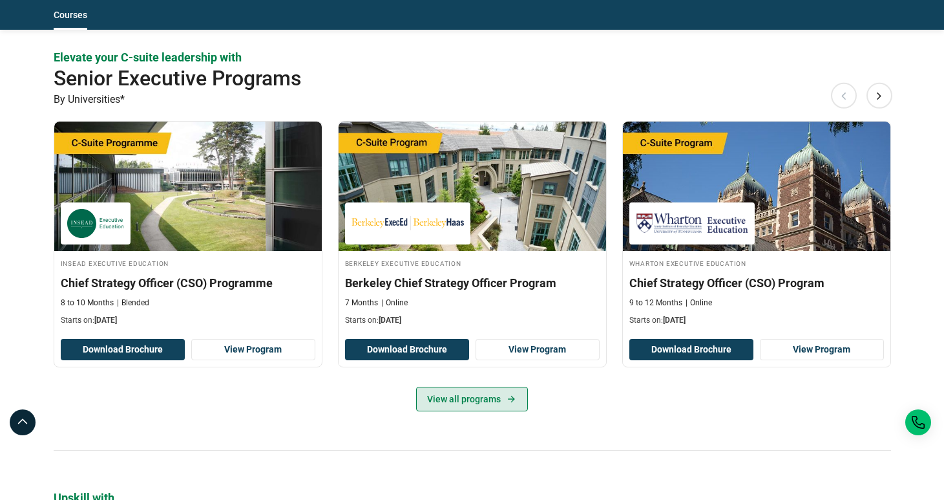
click at [488, 392] on link "View all programs" at bounding box center [472, 399] width 112 height 25
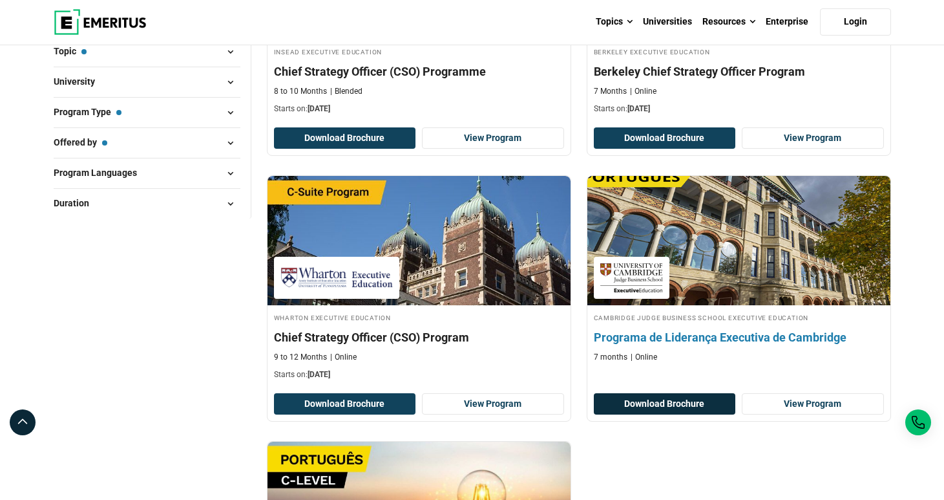
scroll to position [288, 0]
